Goal: Find specific page/section: Find specific page/section

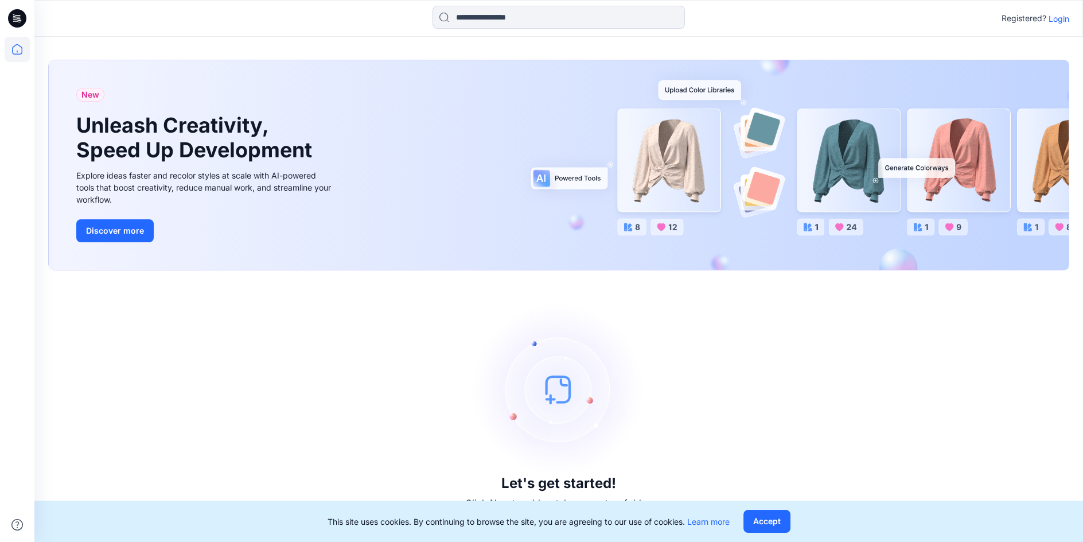
click at [1055, 13] on p "Login" at bounding box center [1059, 19] width 21 height 12
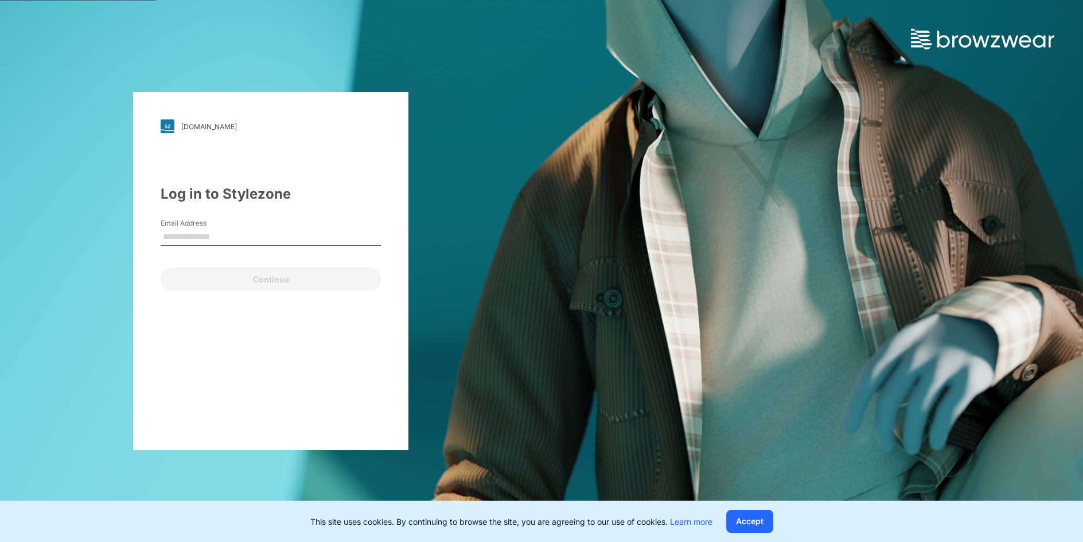
click at [193, 239] on input "Email Address" at bounding box center [271, 236] width 220 height 17
type input "**********"
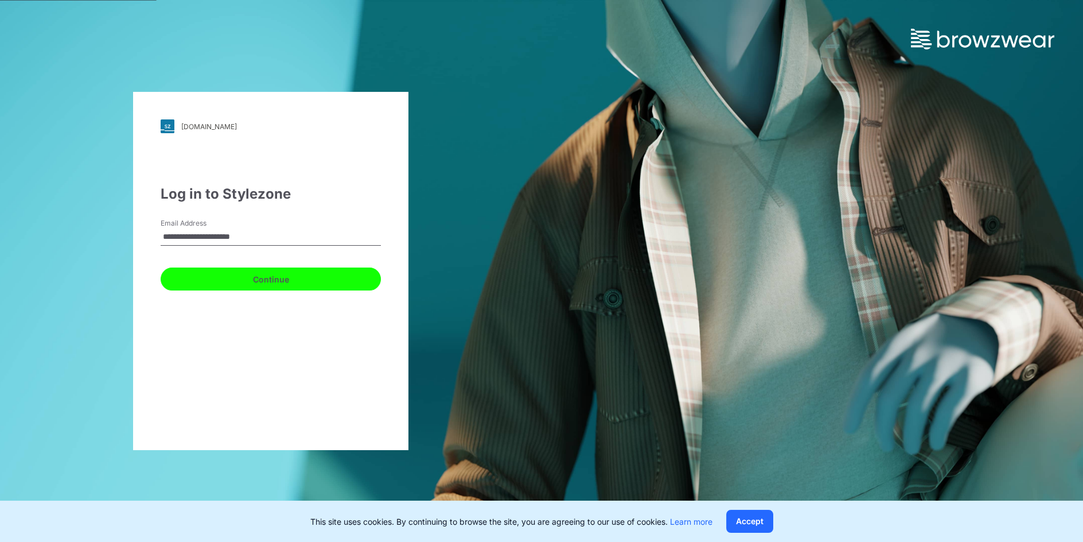
click at [245, 279] on button "Continue" at bounding box center [271, 278] width 220 height 23
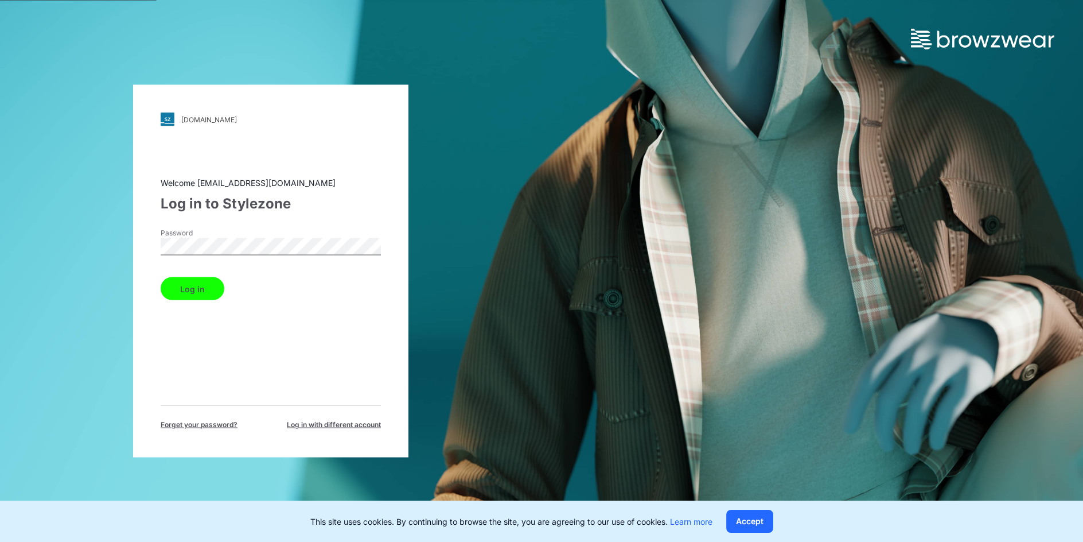
click at [207, 285] on button "Log in" at bounding box center [193, 288] width 64 height 23
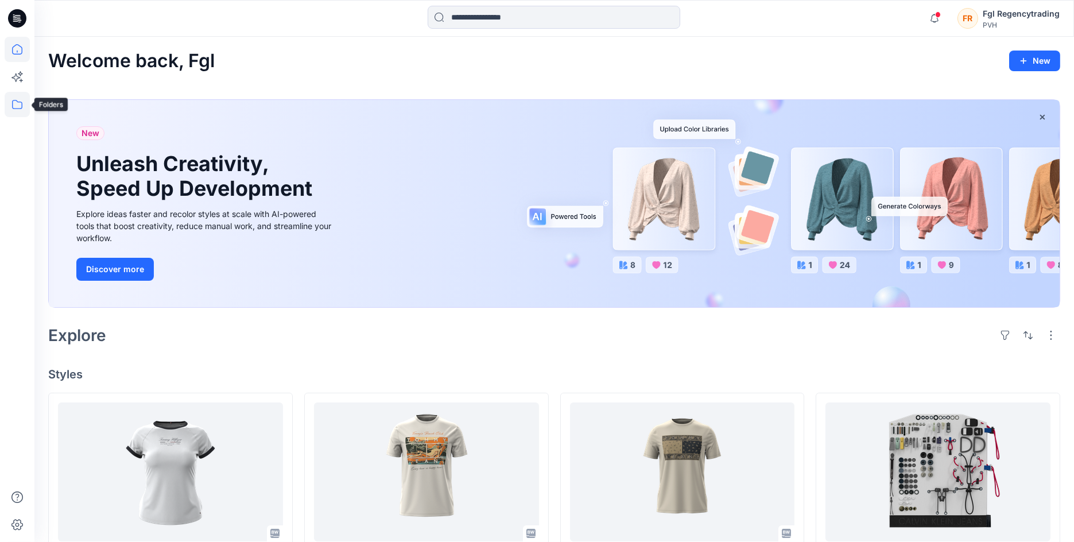
click at [26, 106] on icon at bounding box center [17, 104] width 25 height 25
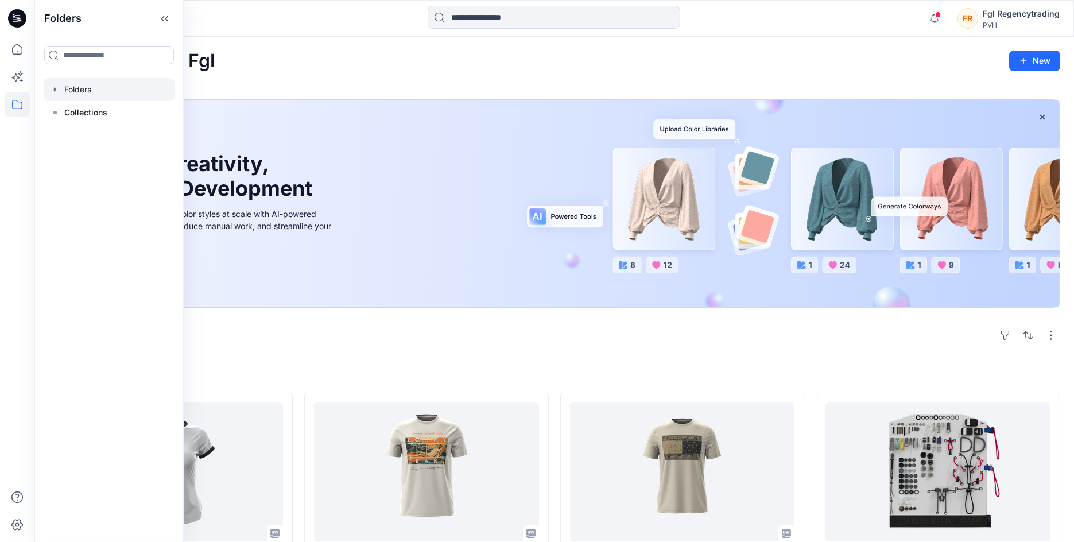
click at [56, 85] on icon "button" at bounding box center [54, 89] width 9 height 9
click at [103, 133] on div at bounding box center [109, 135] width 131 height 23
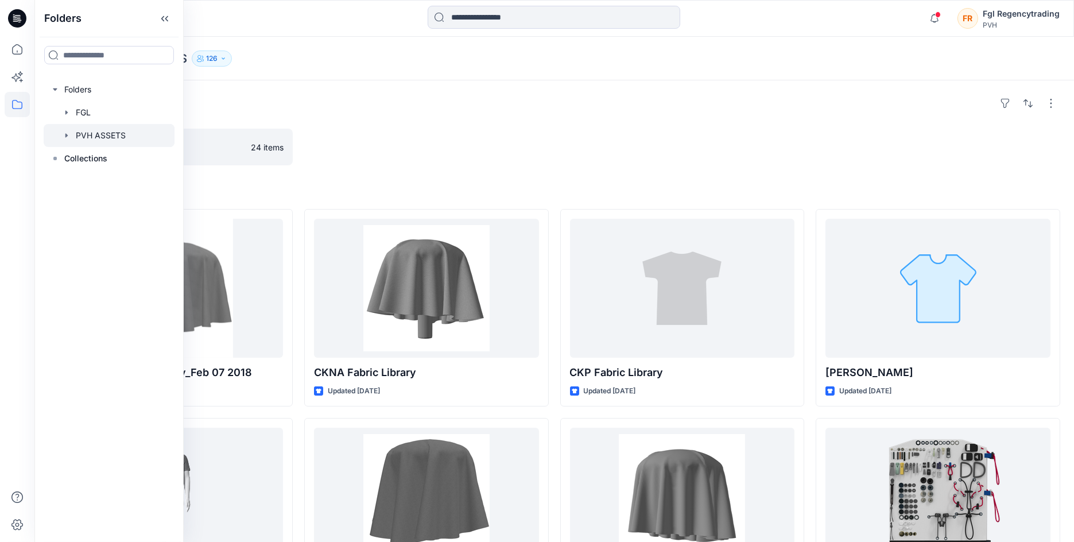
click at [550, 204] on div "Folders PVH ASSETS Board 24 items Styles DFG Master Fabric library_Feb 07 2018 …" at bounding box center [553, 479] width 1039 height 799
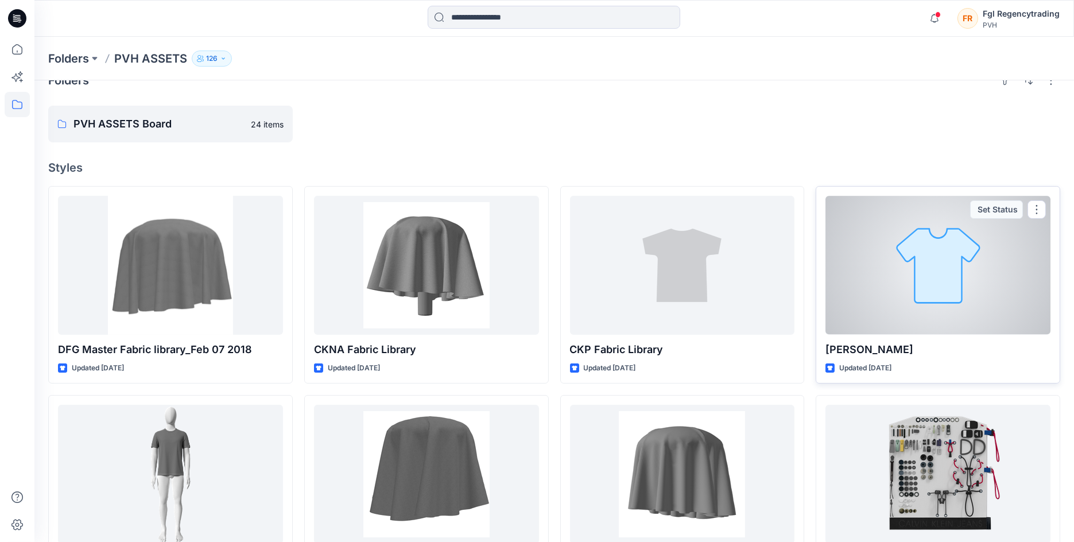
scroll to position [209, 0]
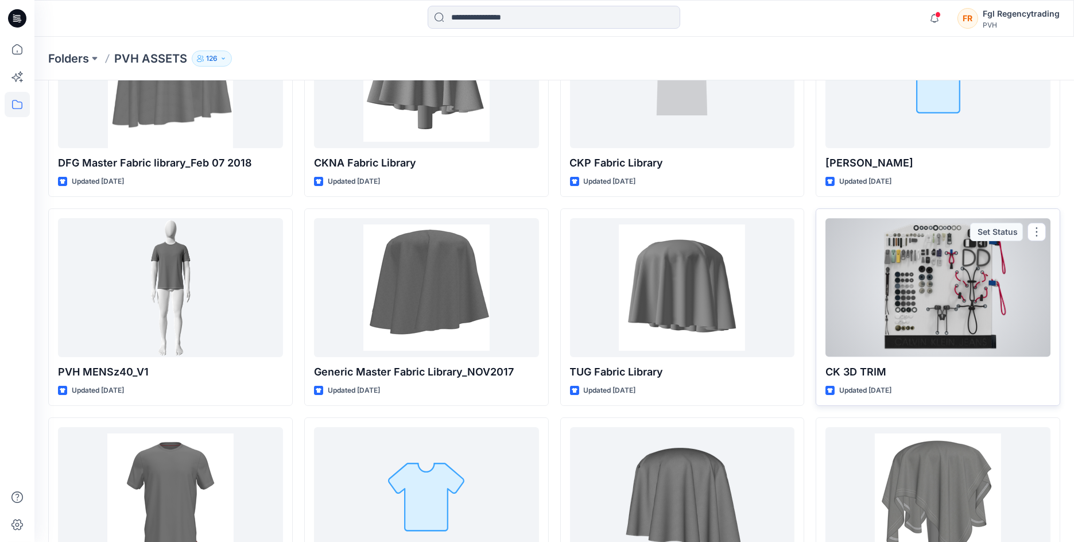
click at [934, 240] on div at bounding box center [937, 287] width 225 height 139
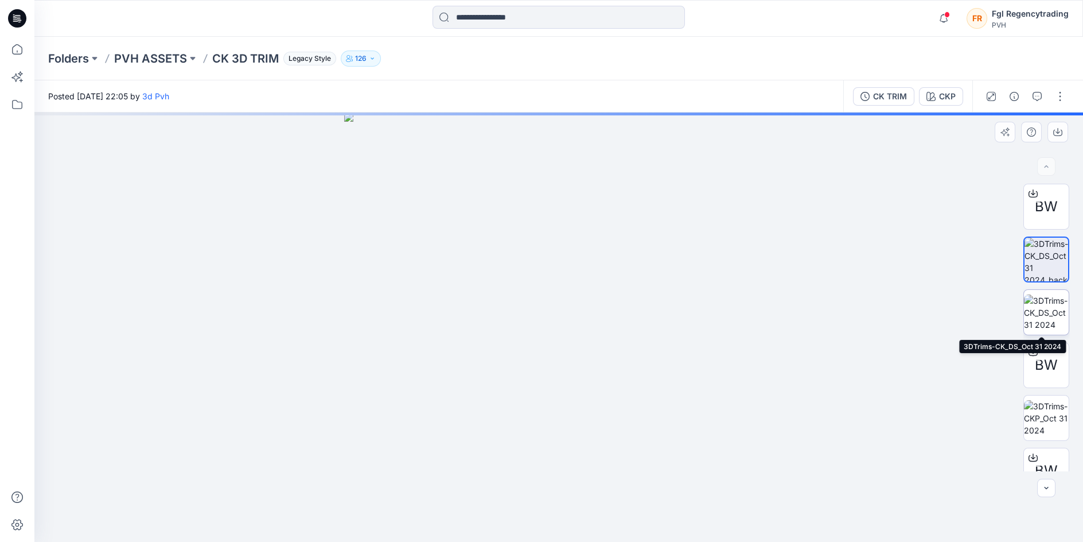
click at [1039, 312] on img at bounding box center [1046, 312] width 45 height 36
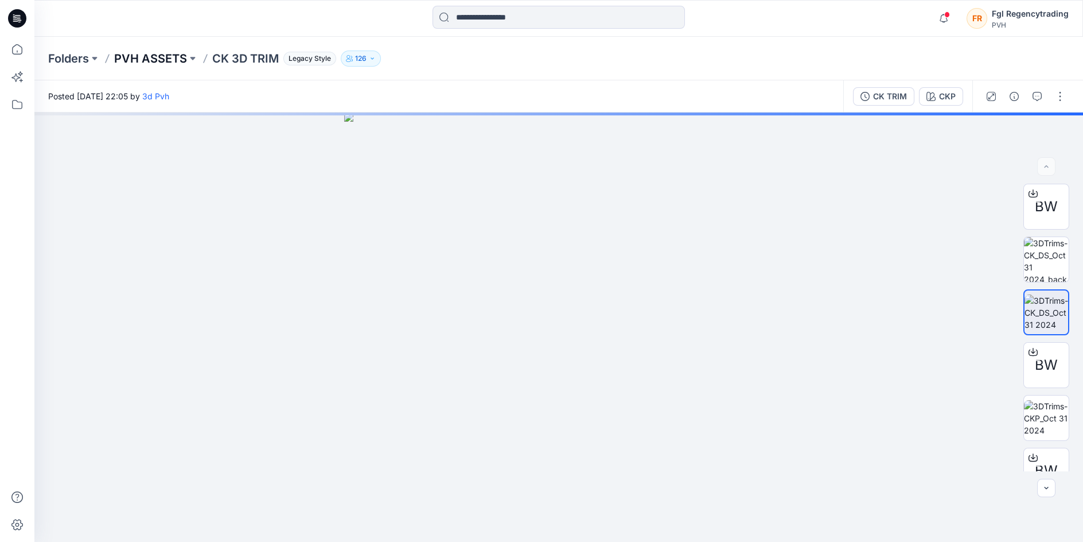
click at [162, 61] on p "PVH ASSETS" at bounding box center [150, 58] width 73 height 16
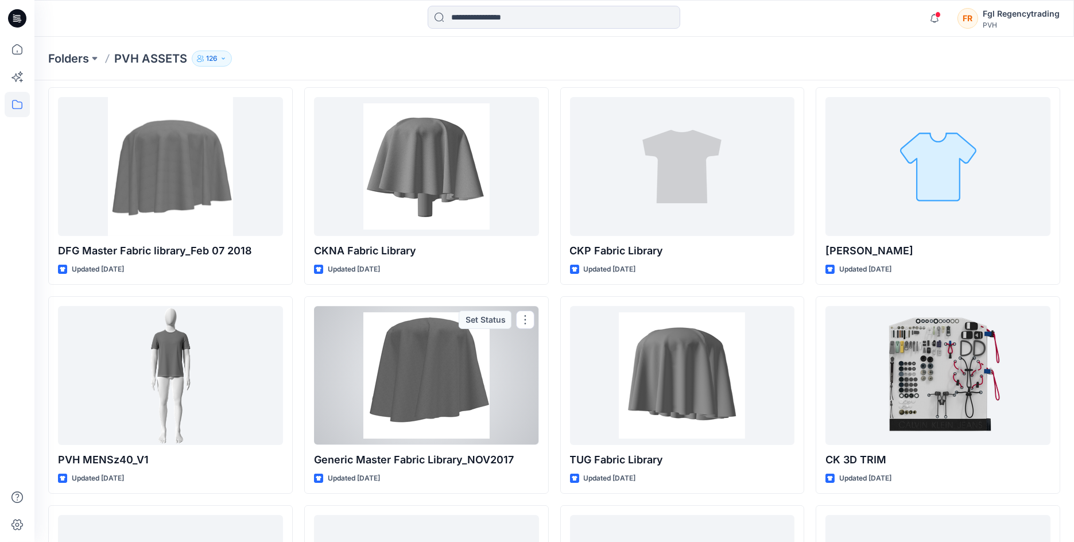
scroll to position [58, 0]
